Goal: Task Accomplishment & Management: Complete application form

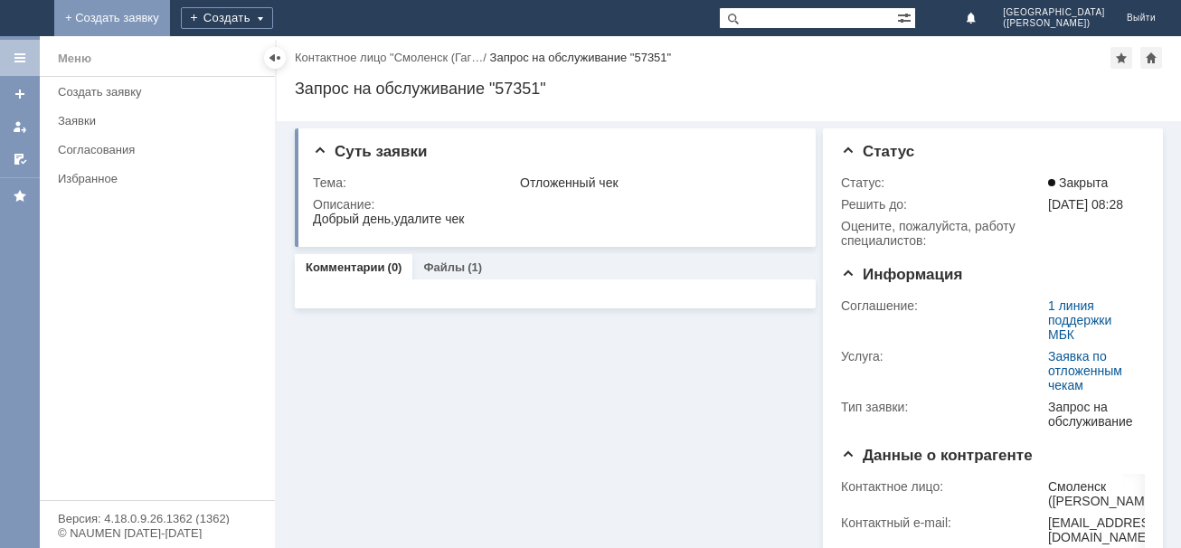
click at [170, 24] on link "+ Создать заявку" at bounding box center [112, 18] width 116 height 36
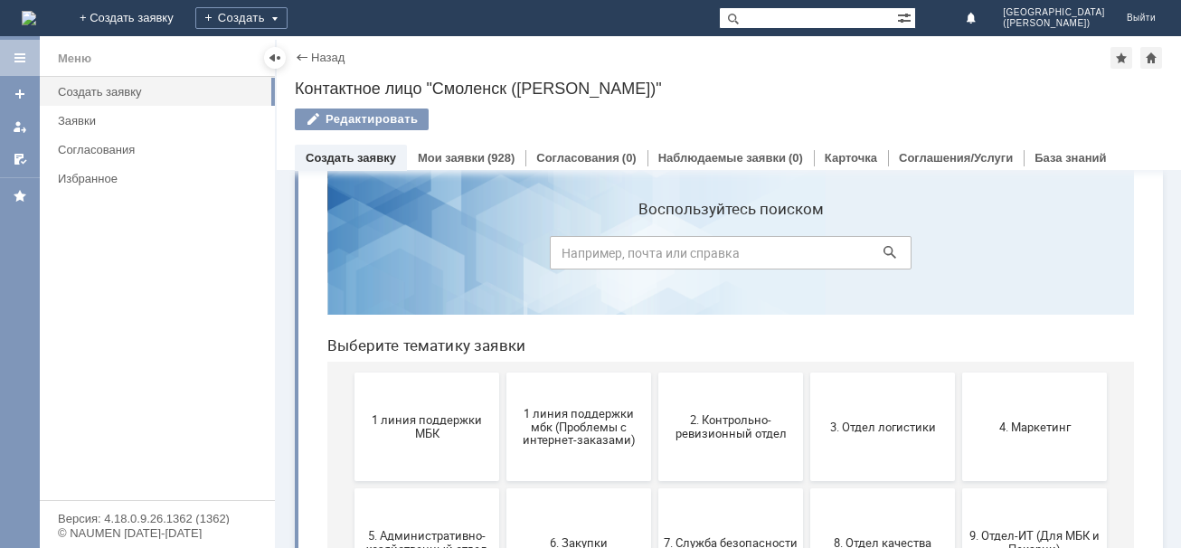
scroll to position [97, 0]
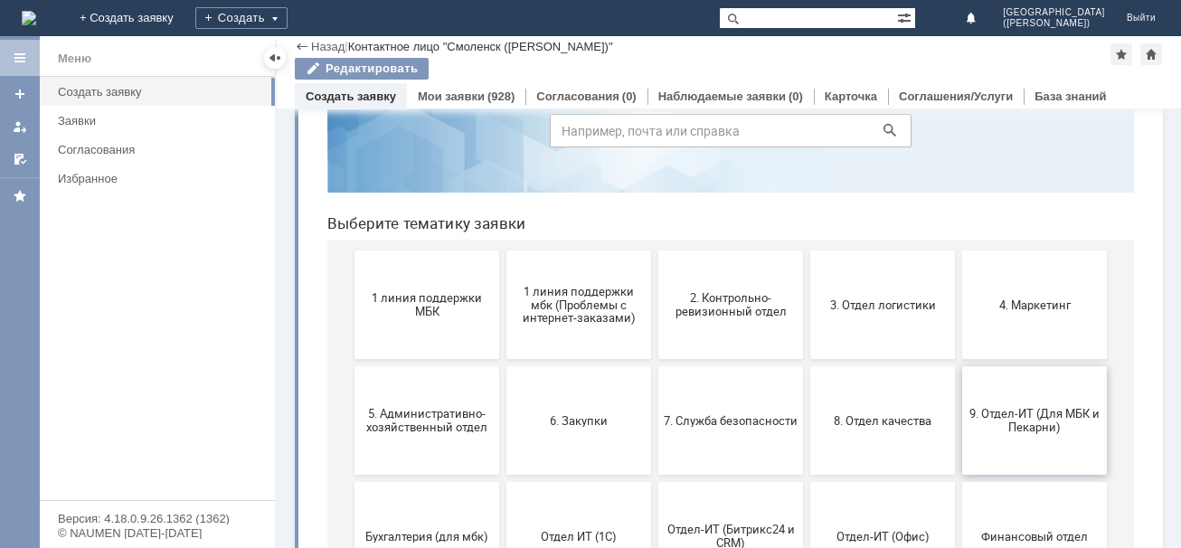
click at [1020, 422] on span "9. Отдел-ИТ (Для МБК и Пекарни)" at bounding box center [1035, 420] width 134 height 27
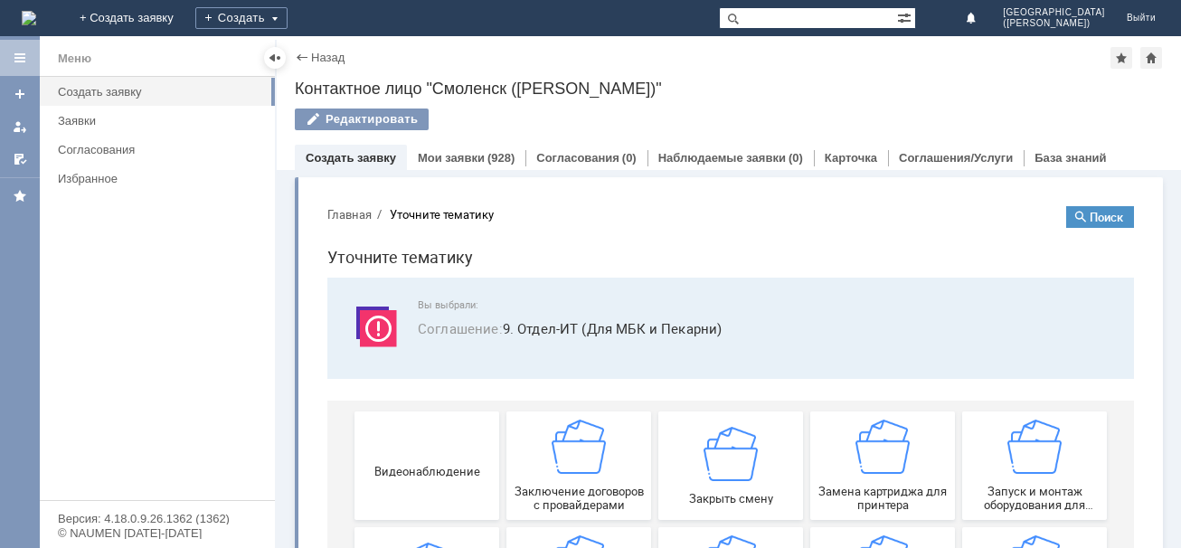
scroll to position [36, 0]
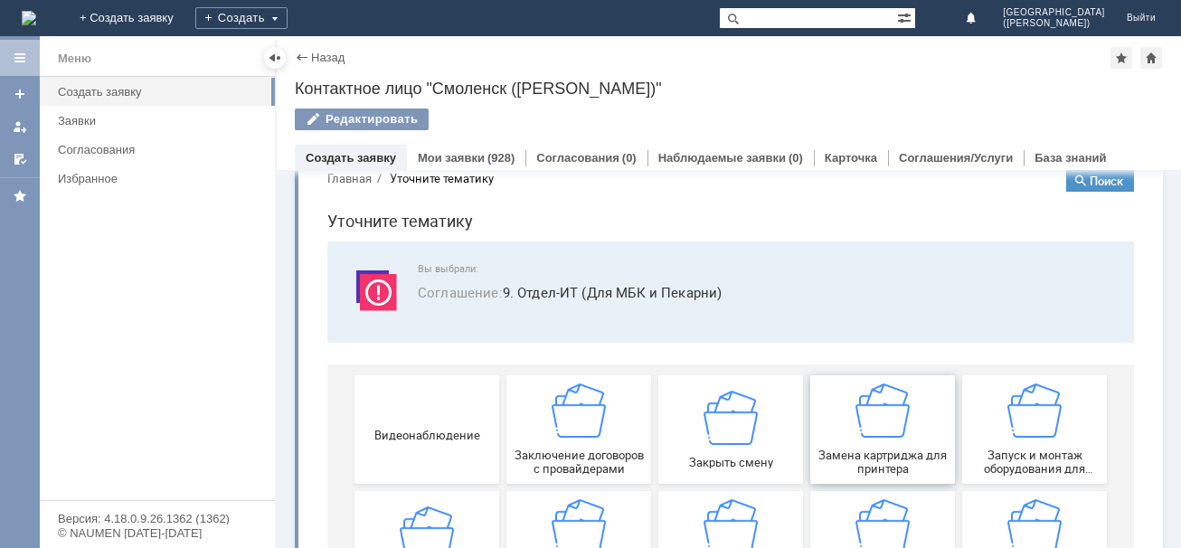
click at [878, 466] on span "Замена картриджа для принтера" at bounding box center [883, 462] width 134 height 27
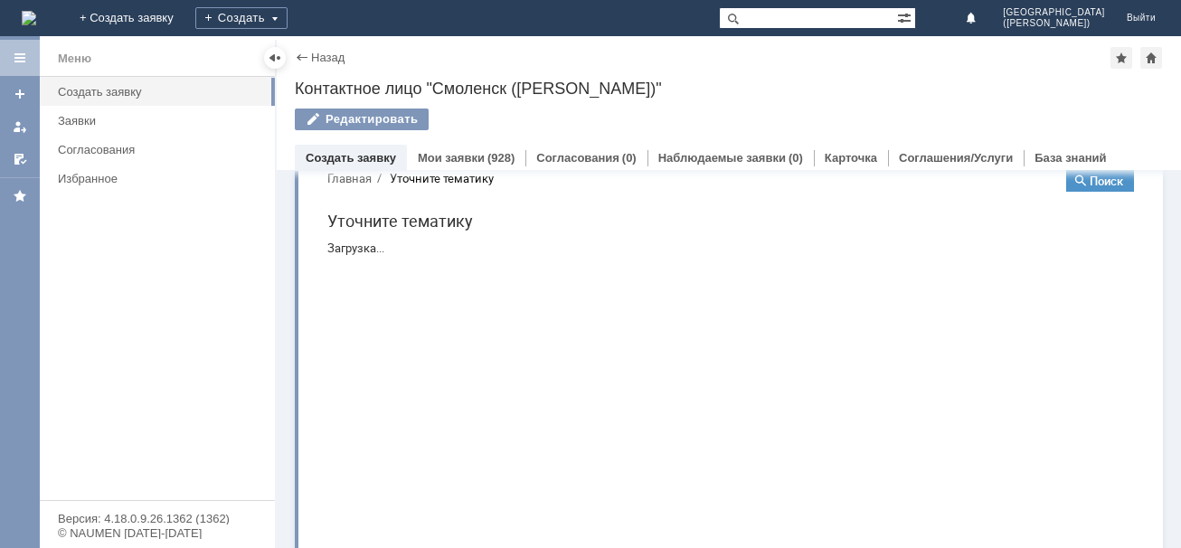
scroll to position [0, 0]
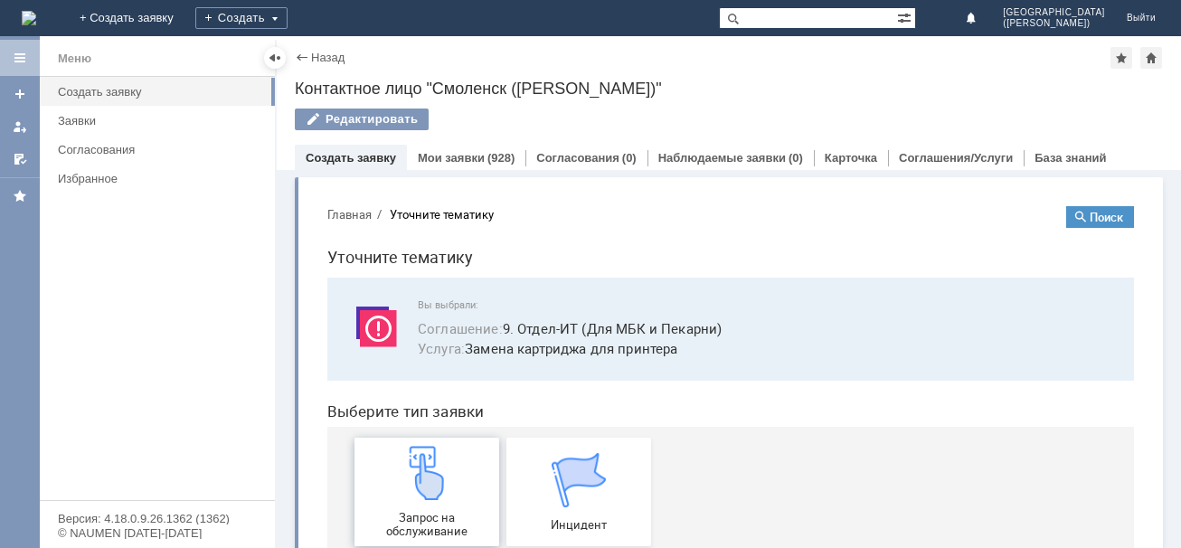
click at [402, 521] on span "Запрос на обслуживание" at bounding box center [427, 524] width 134 height 27
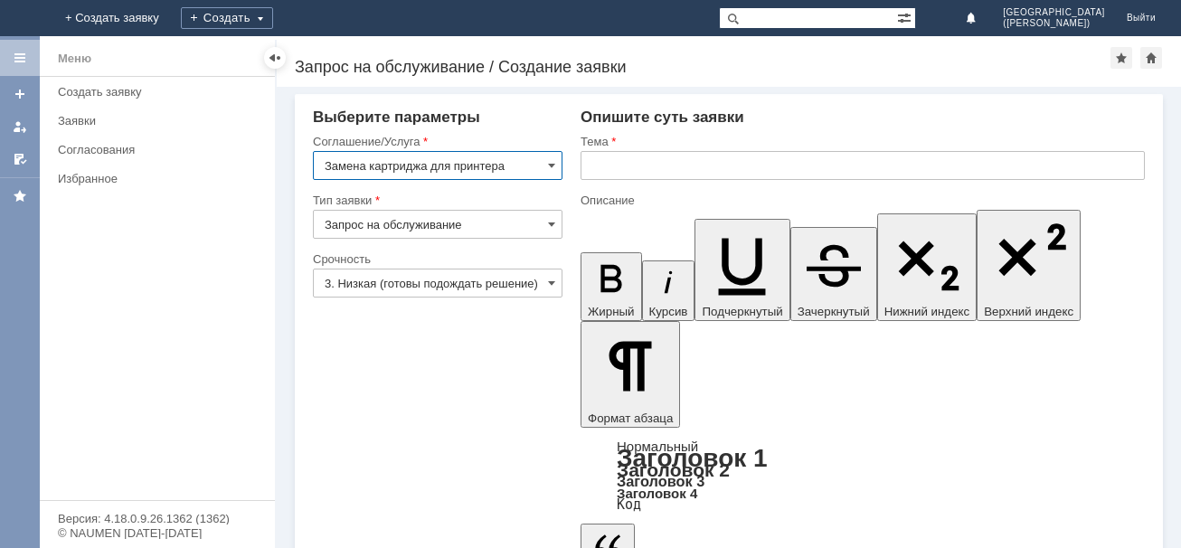
click at [556, 281] on input "3. Низкая (готовы подождать решение)" at bounding box center [438, 283] width 250 height 29
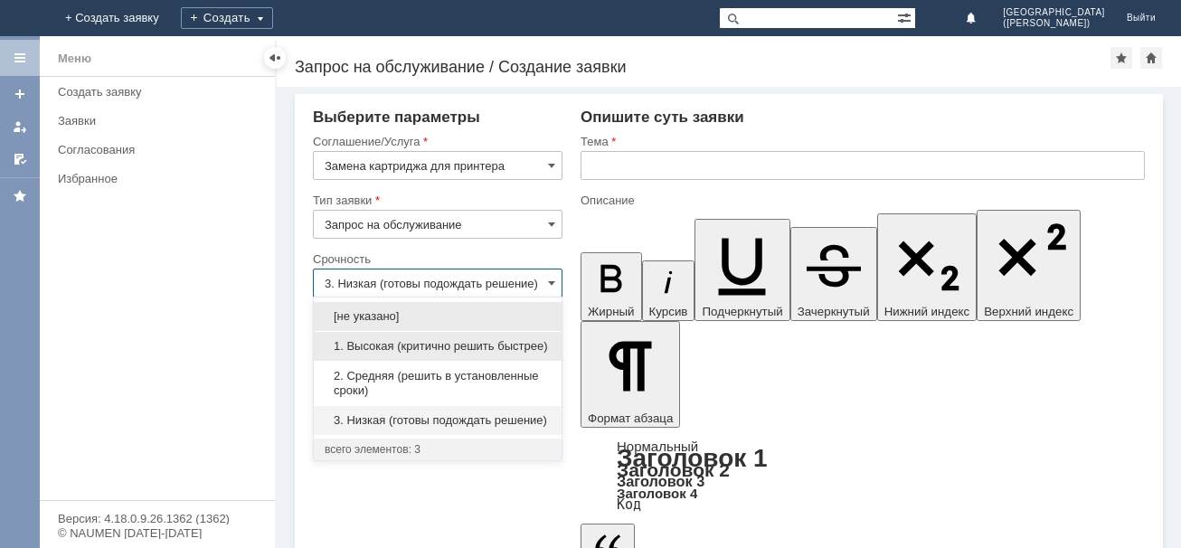
click at [451, 339] on span "1. Высокая (критично решить быстрее)" at bounding box center [438, 346] width 226 height 14
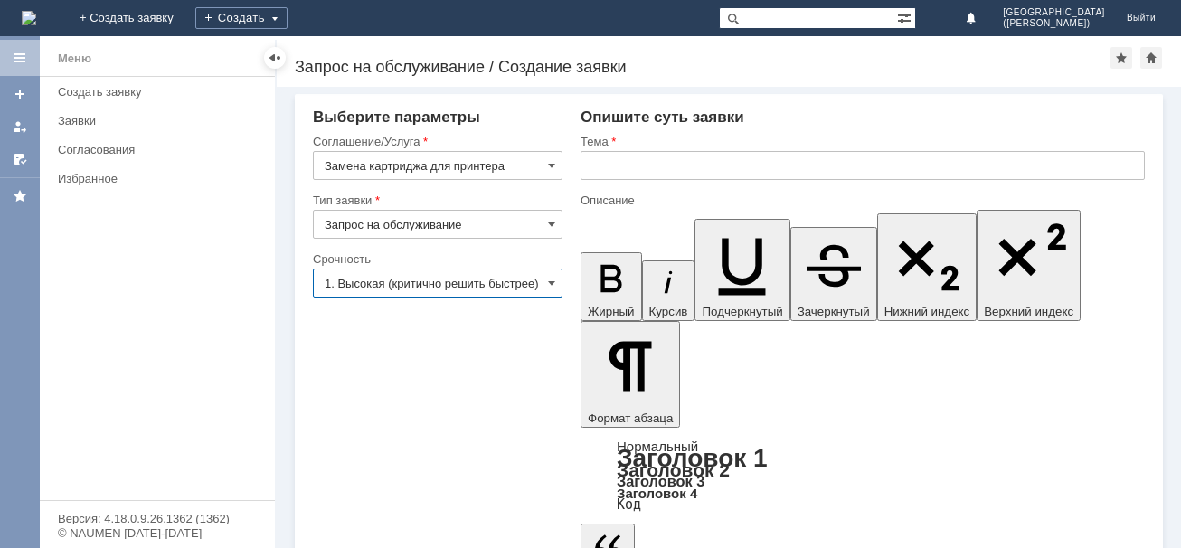
type input "1. Высокая (критично решить быстрее)"
click at [621, 174] on input "text" at bounding box center [863, 165] width 564 height 29
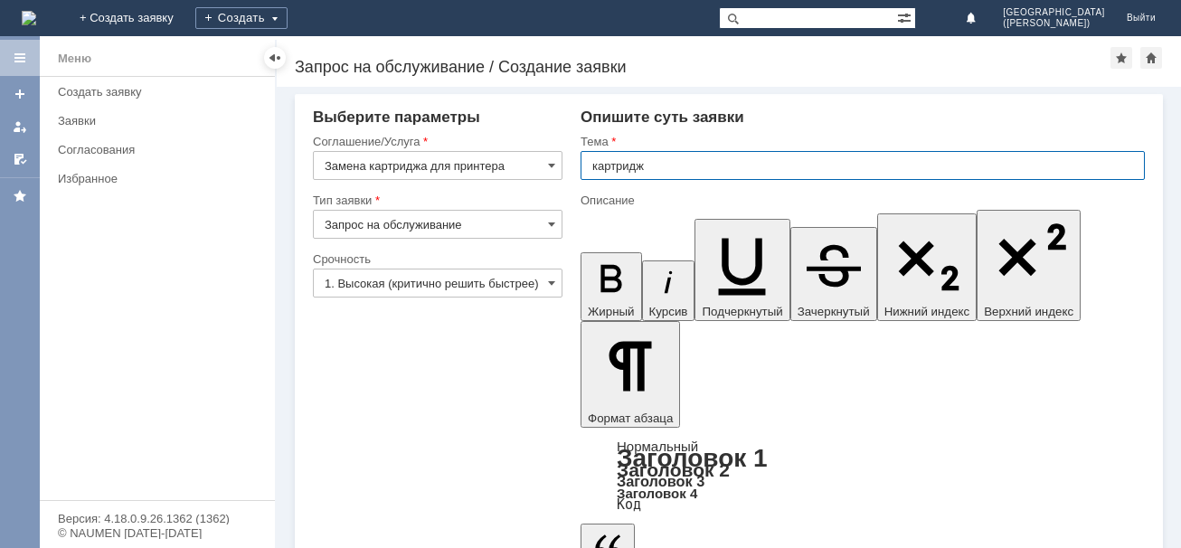
click at [621, 174] on input "картридж" at bounding box center [863, 165] width 564 height 29
type input "картридж"
